Goal: Information Seeking & Learning: Stay updated

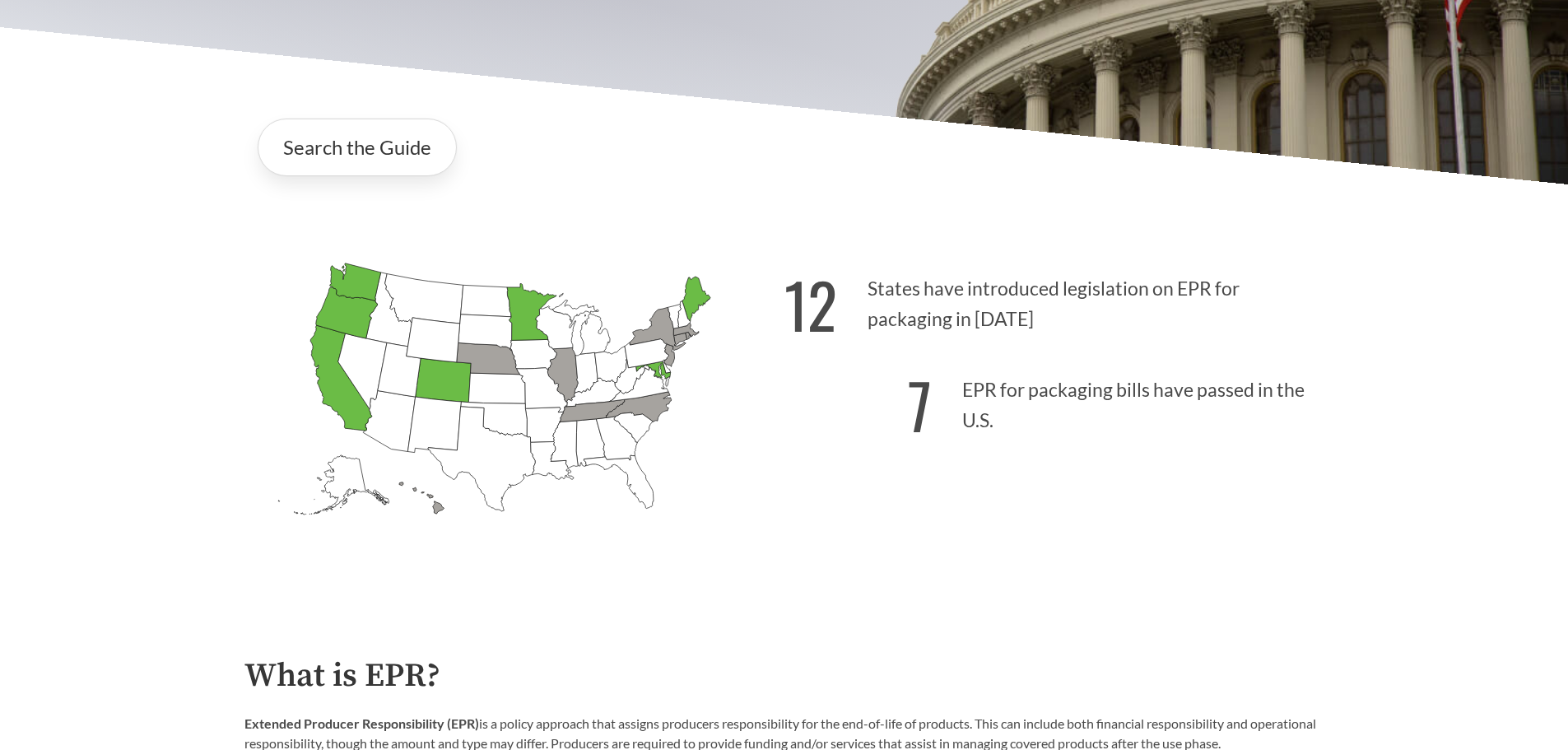
scroll to position [412, 0]
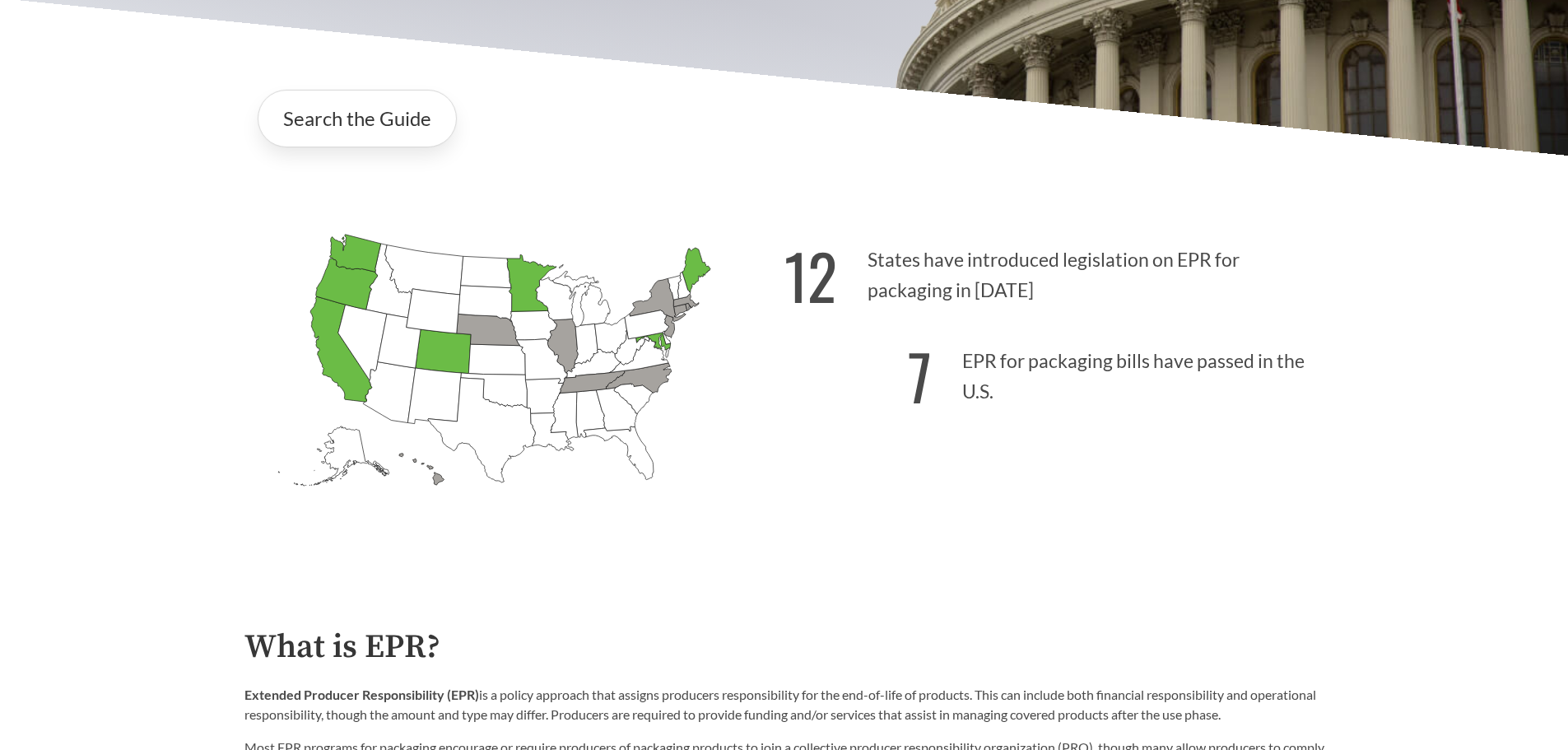
click at [1032, 381] on p "7 EPR for packaging bills have passed in the U.S." at bounding box center [1054, 371] width 540 height 101
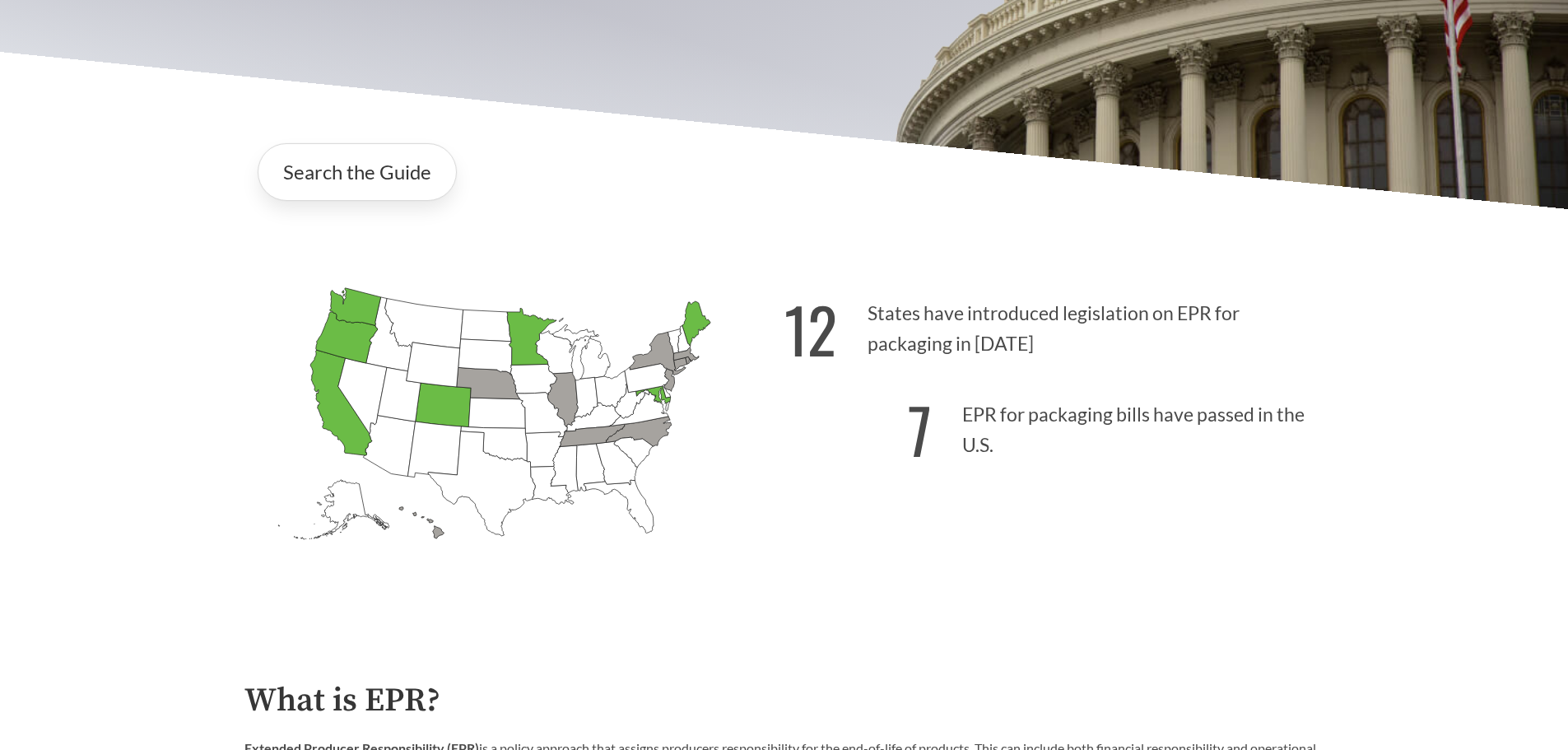
scroll to position [330, 0]
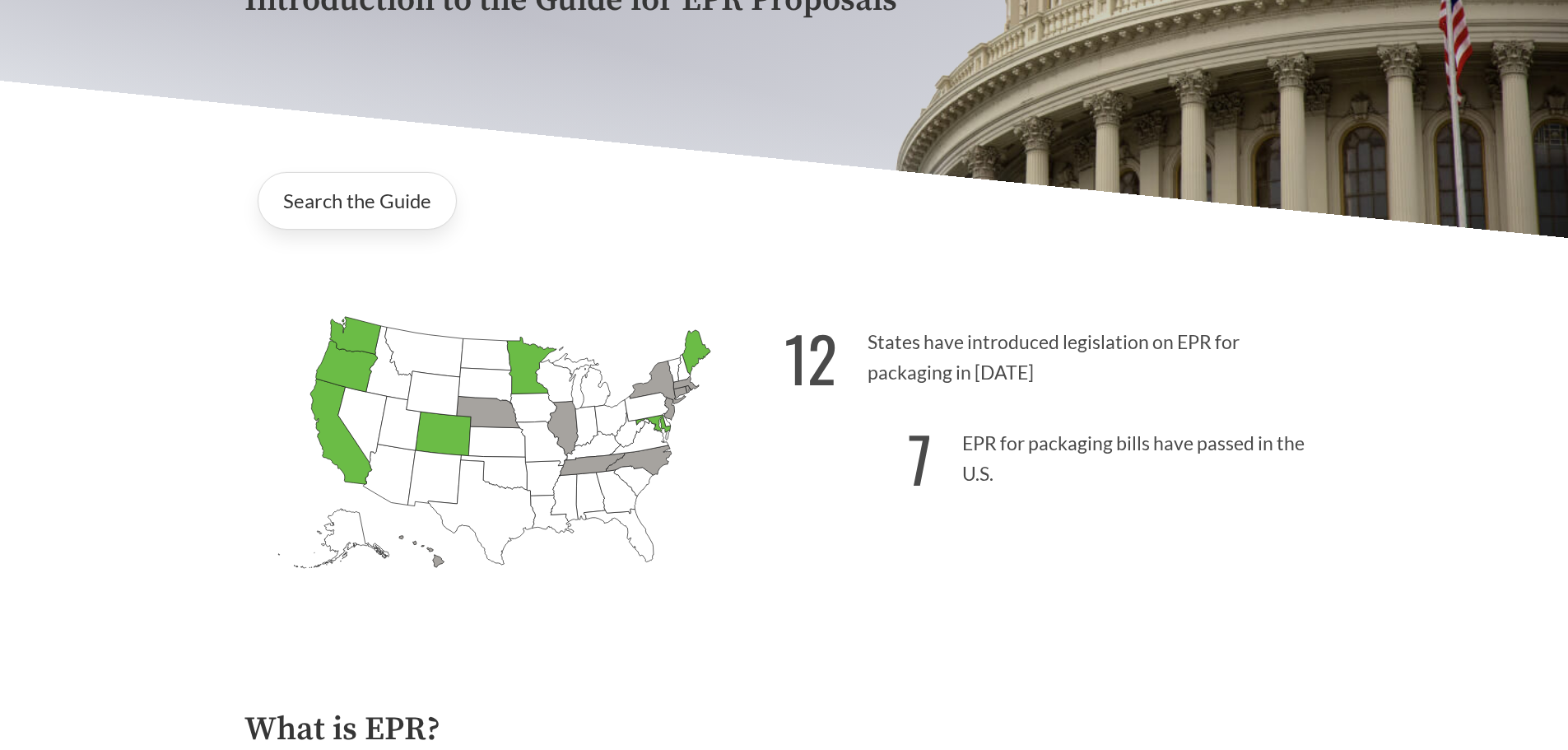
click at [251, 590] on icon "[US_STATE] Introduced: [US_STATE] Introduced: [US_STATE] Introduced: [US_STATE]…" at bounding box center [514, 470] width 540 height 337
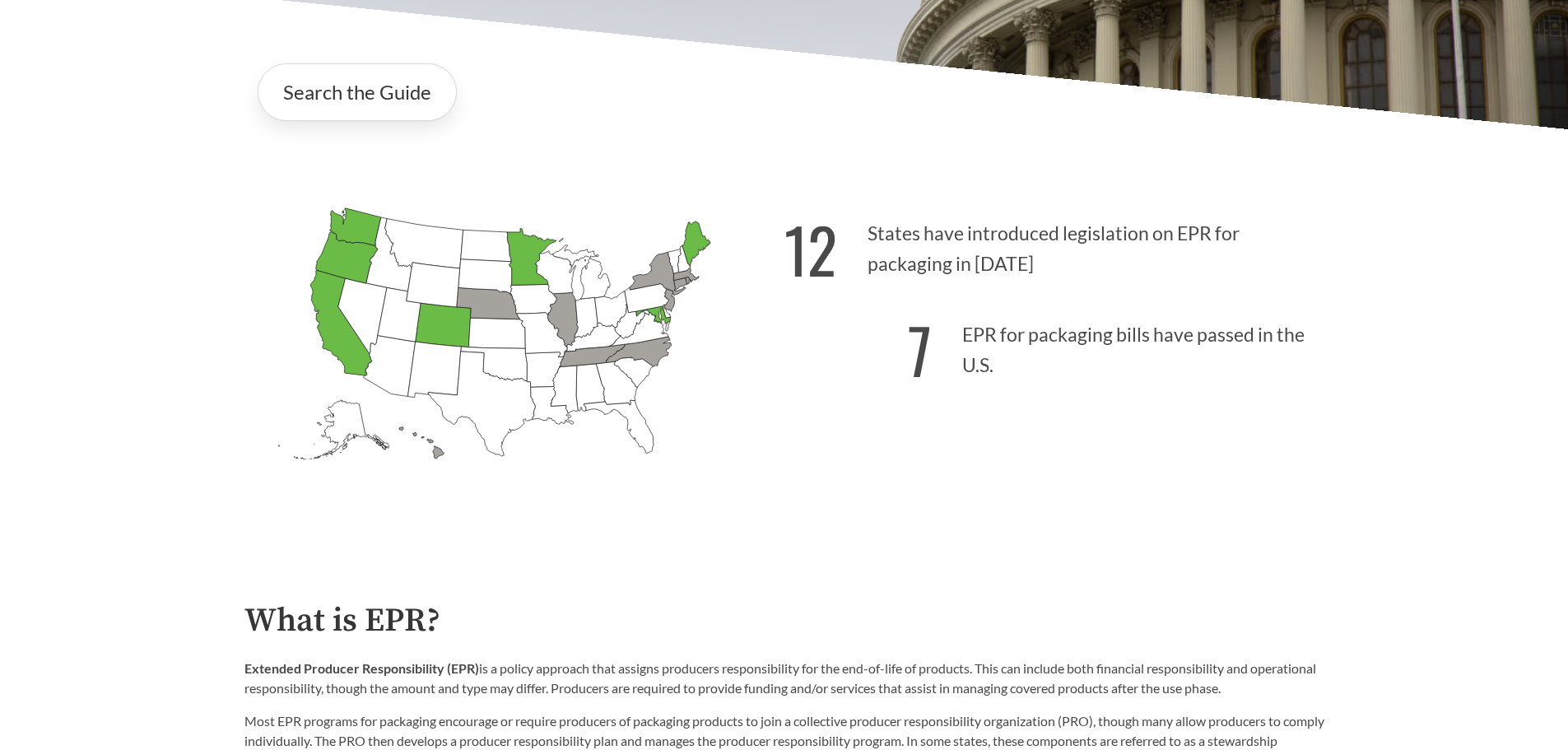
scroll to position [494, 0]
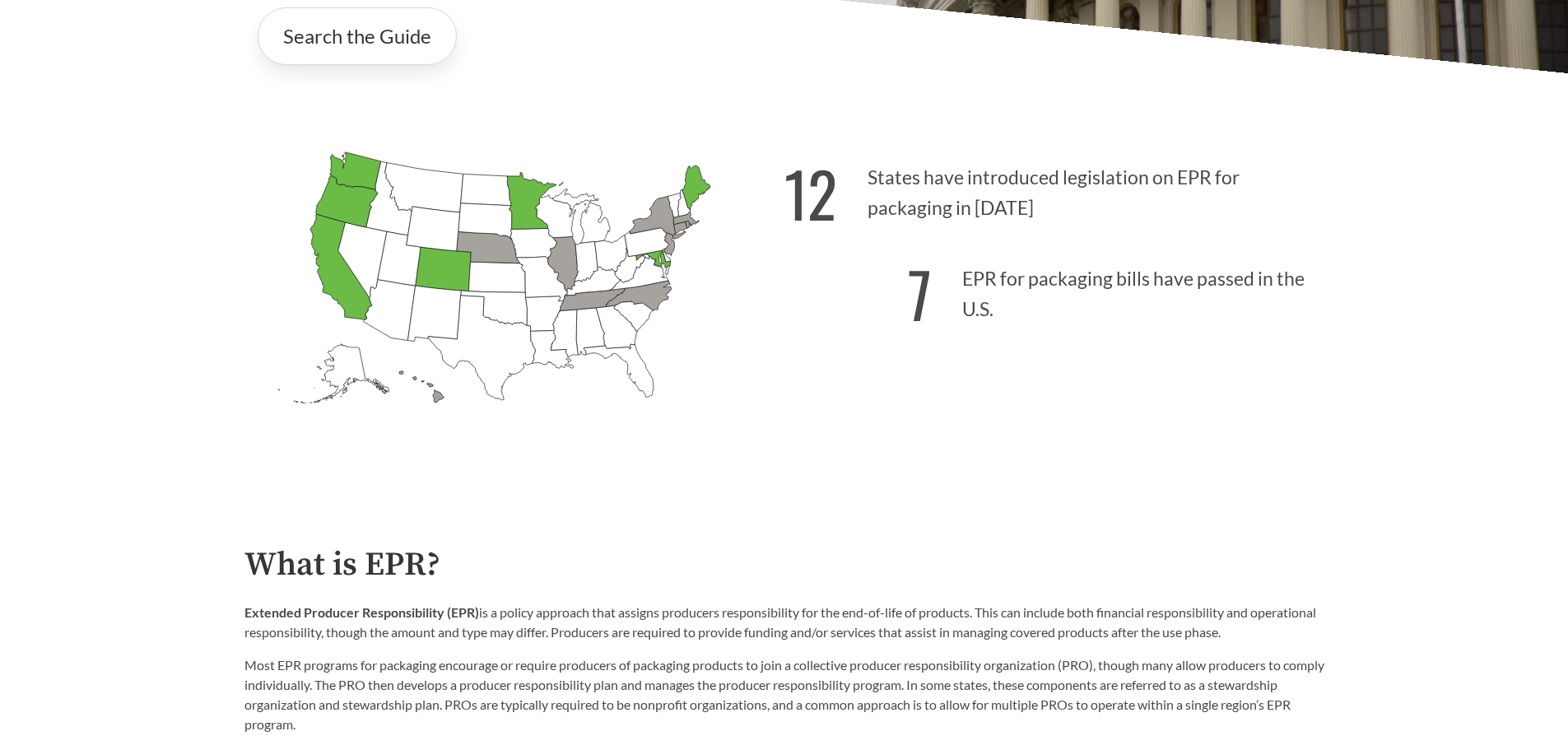
click at [919, 299] on strong "7" at bounding box center [919, 293] width 24 height 91
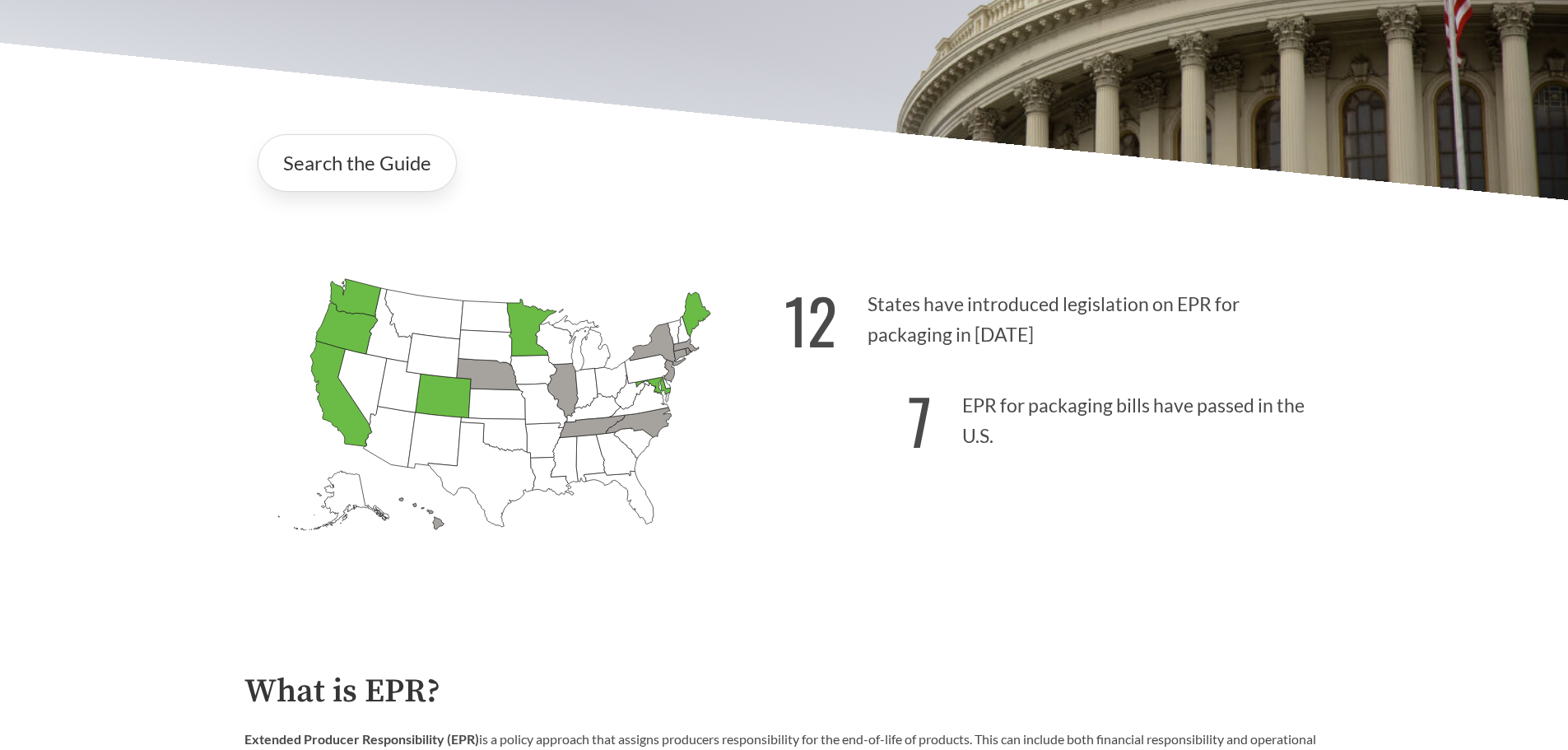
scroll to position [247, 0]
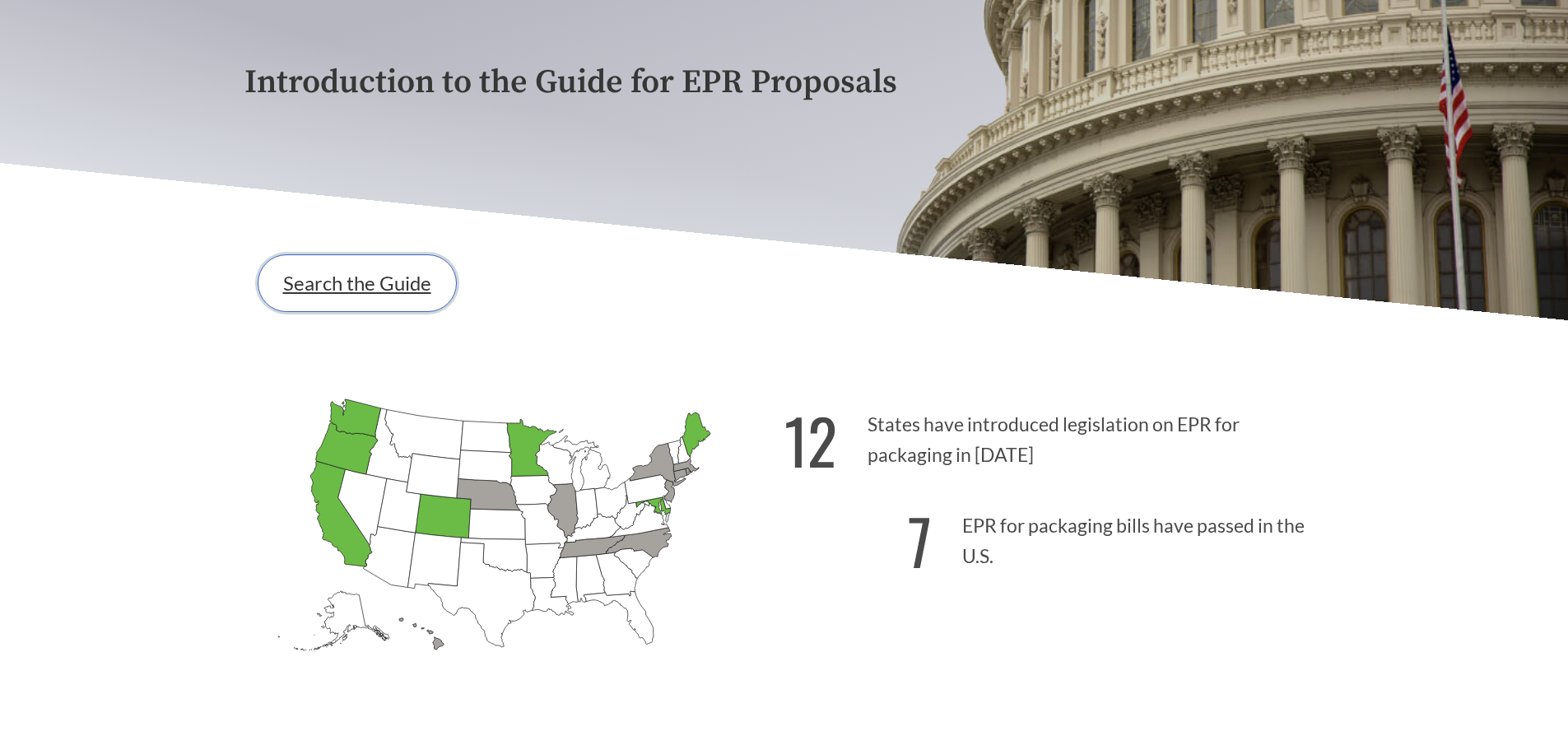
click at [375, 286] on link "Search the Guide" at bounding box center [357, 283] width 199 height 58
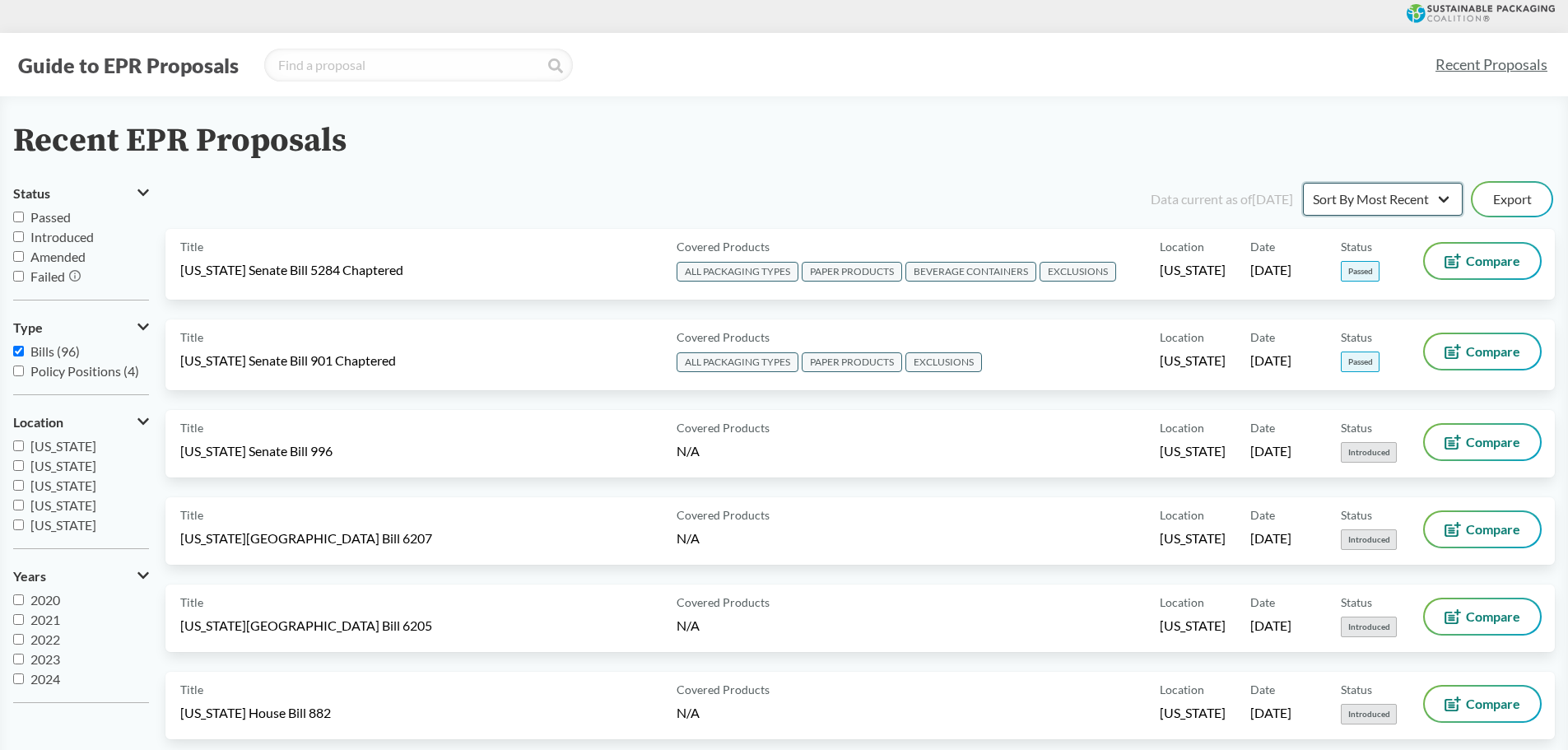
click at [1381, 186] on select "Sort By Most Recent Sort By Status" at bounding box center [1382, 199] width 160 height 33
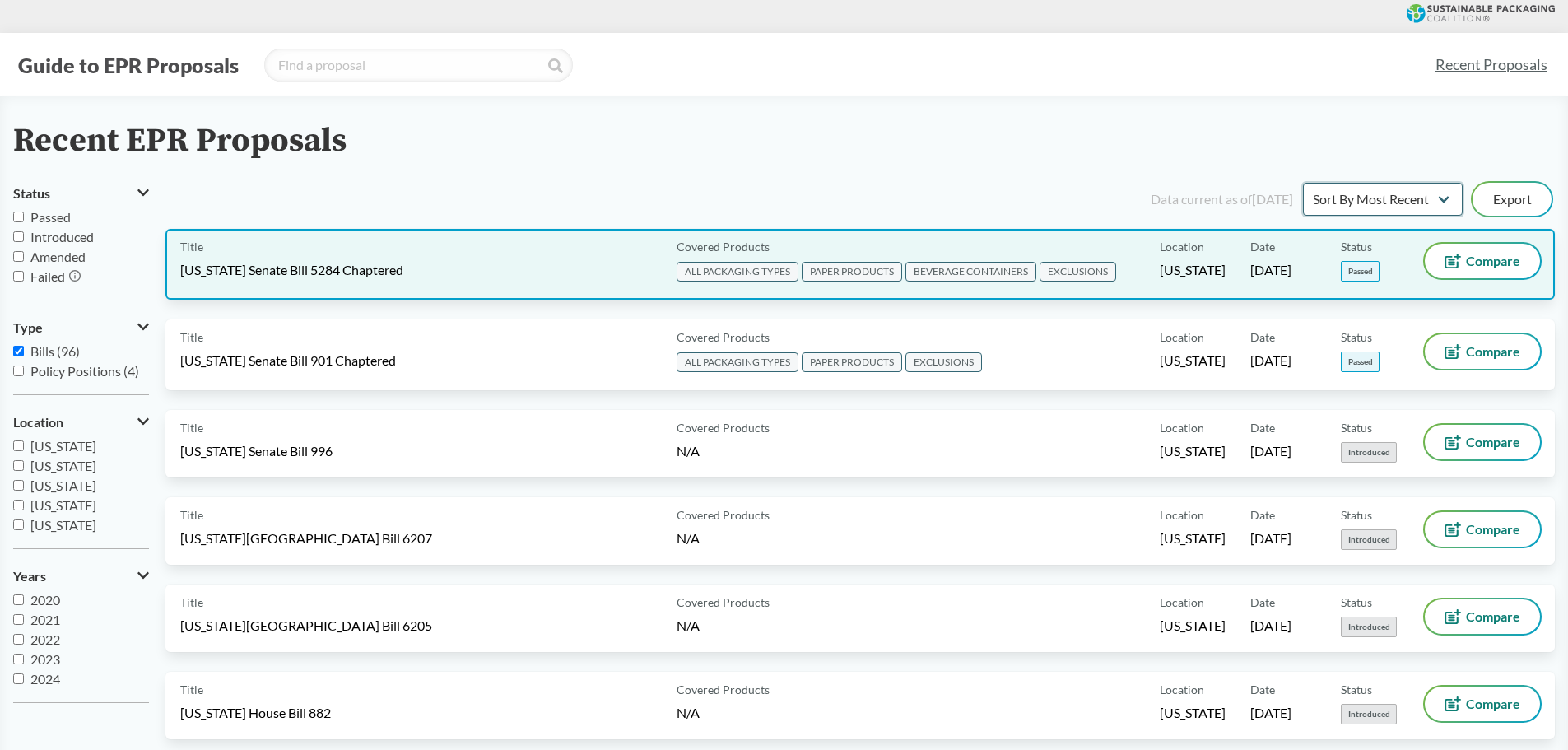
select select "Sort By Status"
click at [1302, 183] on select "Sort By Most Recent Sort By Status" at bounding box center [1382, 199] width 160 height 33
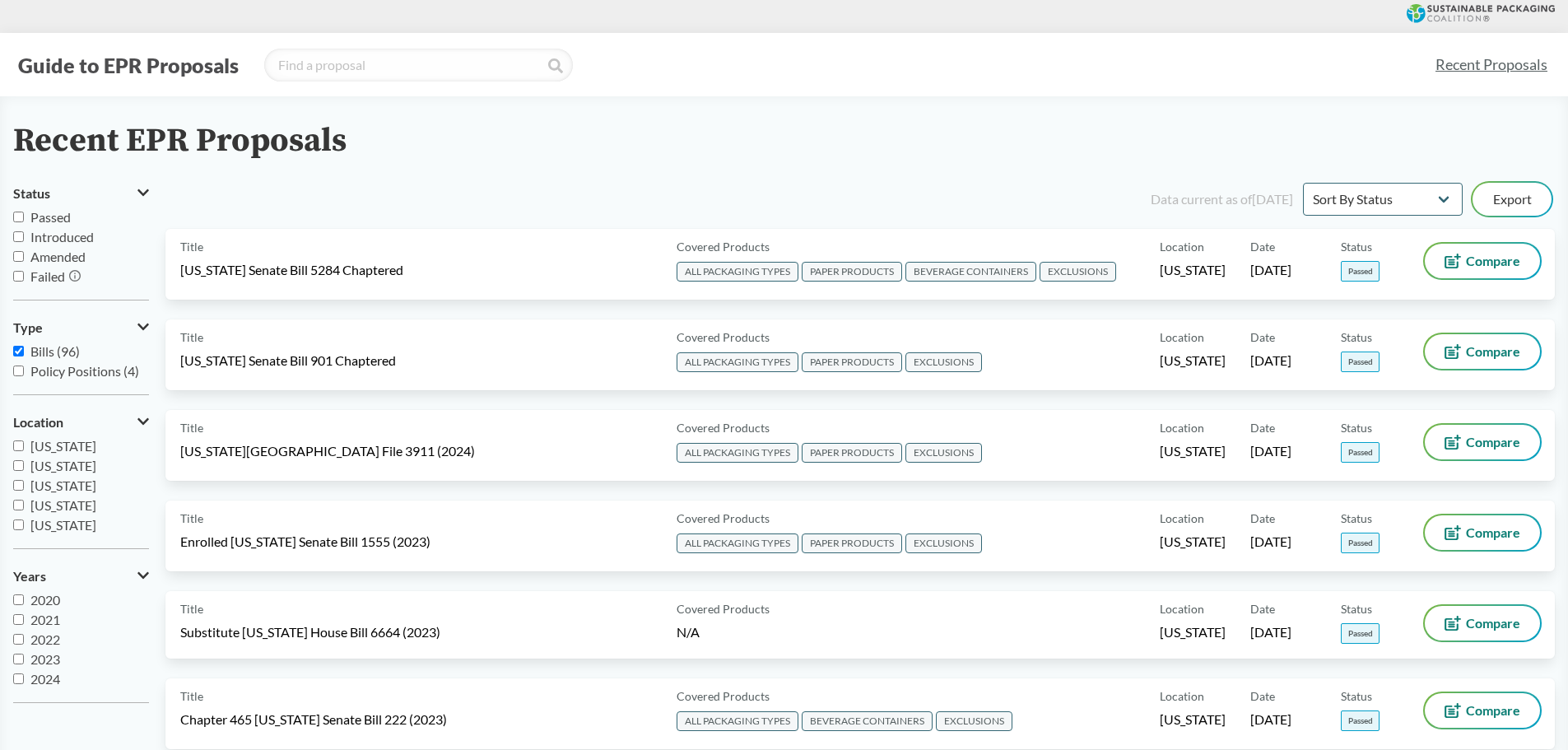
click at [56, 212] on span "Passed" at bounding box center [50, 217] width 41 height 16
click at [24, 212] on input "Passed" at bounding box center [18, 217] width 10 height 10
checkbox input "true"
